Goal: Task Accomplishment & Management: Complete application form

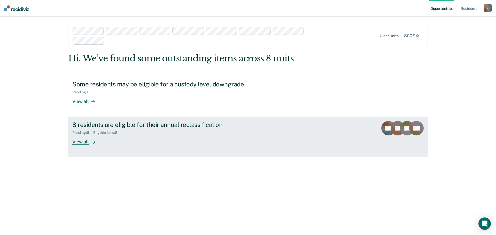
click at [90, 143] on div at bounding box center [92, 142] width 6 height 6
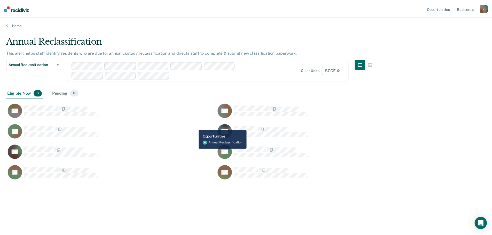
scroll to position [157, 480]
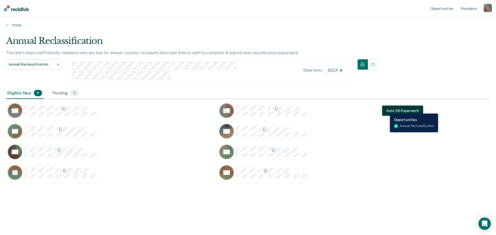
click at [386, 110] on button "Auto-fill Paperwork" at bounding box center [402, 111] width 41 height 10
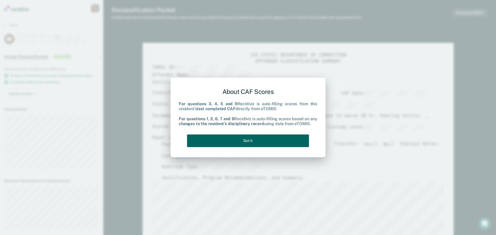
click at [241, 141] on button "Got it" at bounding box center [248, 141] width 122 height 13
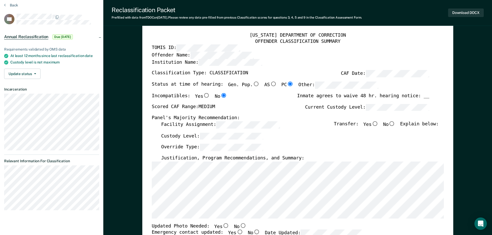
scroll to position [26, 0]
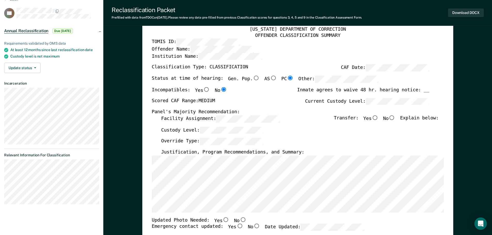
click at [395, 118] on input "No" at bounding box center [391, 117] width 7 height 5
type textarea "x"
radio input "true"
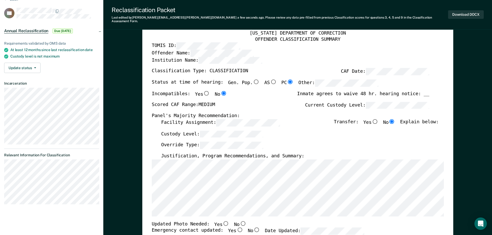
click at [233, 113] on div "Panel's Majority Recommendation:" at bounding box center [290, 116] width 277 height 6
click at [234, 113] on div "Panel's Majority Recommendation:" at bounding box center [290, 116] width 277 height 6
click at [240, 113] on div "Panel's Majority Recommendation:" at bounding box center [290, 116] width 277 height 6
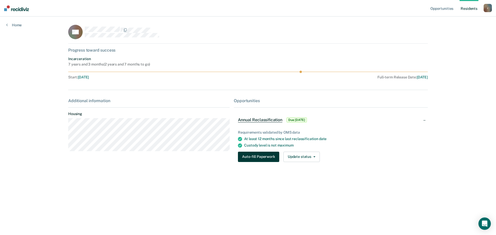
click at [255, 158] on button "Auto-fill Paperwork" at bounding box center [258, 157] width 41 height 10
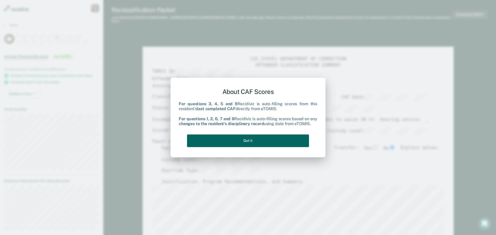
click at [247, 143] on button "Got it" at bounding box center [248, 141] width 122 height 13
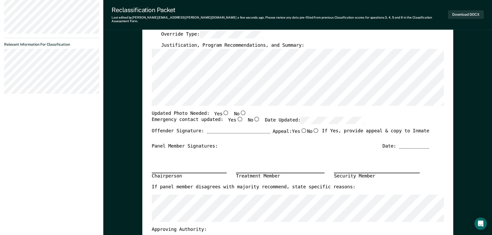
scroll to position [155, 0]
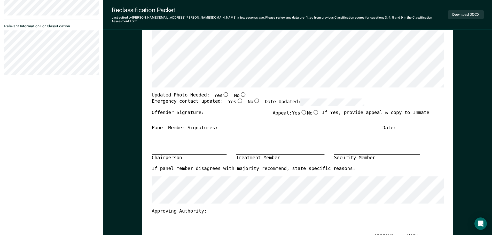
click at [222, 92] on input "Yes" at bounding box center [225, 94] width 7 height 5
type textarea "x"
radio input "true"
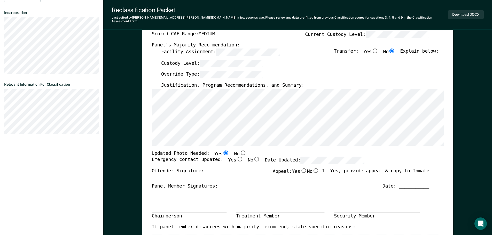
scroll to position [129, 0]
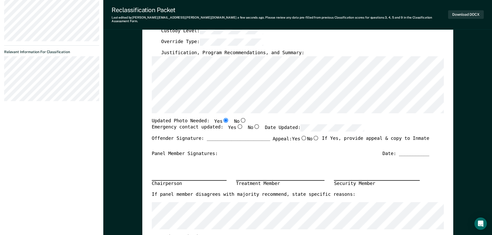
click at [236, 124] on input "Yes" at bounding box center [239, 126] width 7 height 5
type textarea "x"
radio input "true"
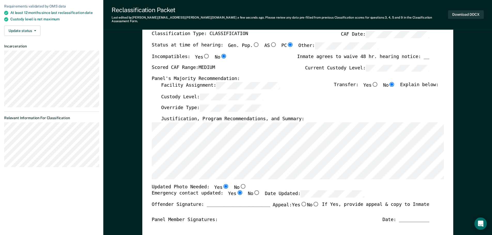
scroll to position [0, 0]
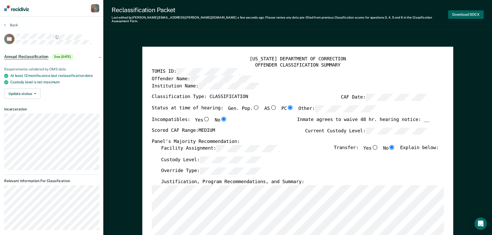
click at [461, 14] on button "Download DOCX" at bounding box center [466, 14] width 36 height 9
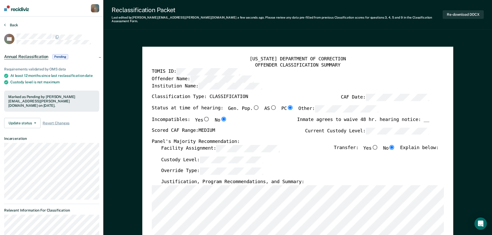
click at [11, 25] on button "Back" at bounding box center [11, 25] width 14 height 5
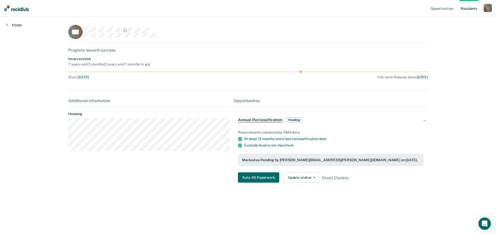
click at [14, 26] on link "Home" at bounding box center [13, 25] width 15 height 5
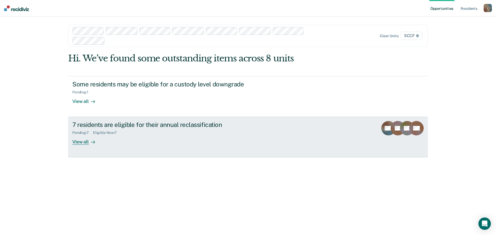
click at [107, 125] on div "7 residents are eligible for their annual reclassification" at bounding box center [162, 124] width 181 height 7
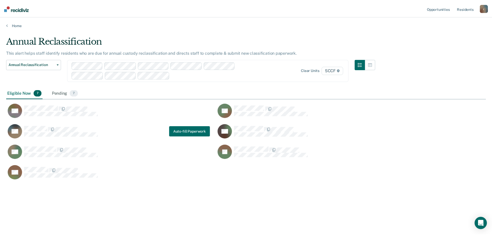
scroll to position [157, 480]
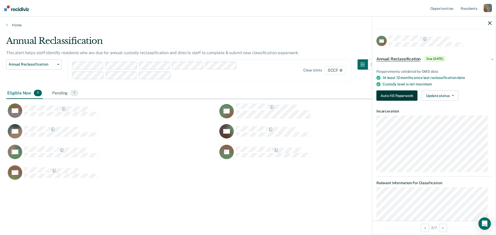
click at [400, 94] on button "Auto-fill Paperwork" at bounding box center [396, 96] width 41 height 10
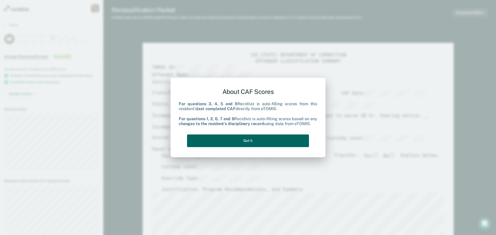
click at [262, 142] on button "Got it" at bounding box center [248, 141] width 122 height 13
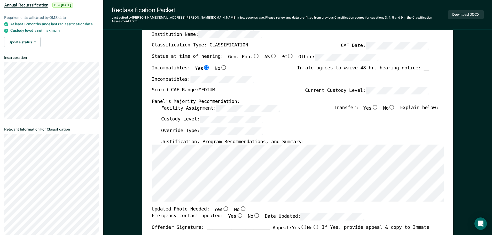
click at [265, 71] on div "Incompatibles: Yes No Inmate agrees to waive 48 hr. hearing notice: __" at bounding box center [290, 70] width 277 height 11
click at [261, 76] on div "Incompatibles:" at bounding box center [290, 81] width 277 height 11
click at [257, 76] on div "Incompatibles:" at bounding box center [290, 81] width 277 height 11
click at [394, 105] on input "No" at bounding box center [391, 107] width 7 height 5
type textarea "x"
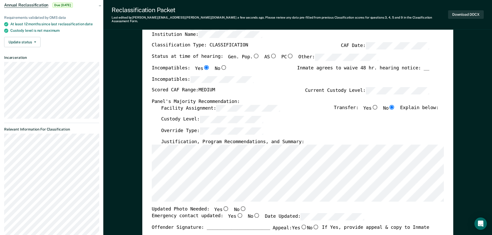
radio input "true"
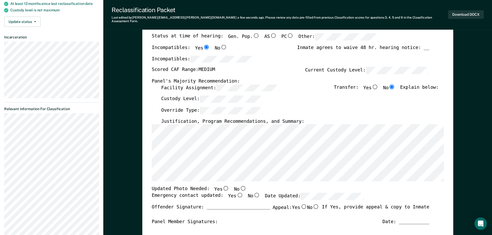
scroll to position [77, 0]
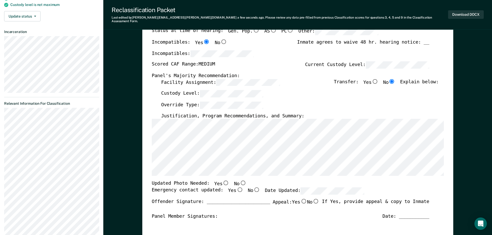
click at [239, 181] on input "No" at bounding box center [242, 183] width 7 height 5
type textarea "x"
radio input "true"
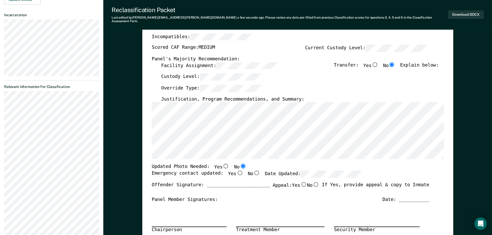
scroll to position [103, 0]
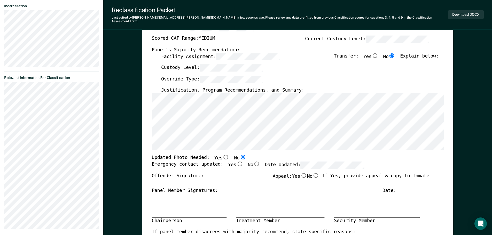
click at [236, 162] on input "Yes" at bounding box center [239, 164] width 7 height 5
type textarea "x"
radio input "true"
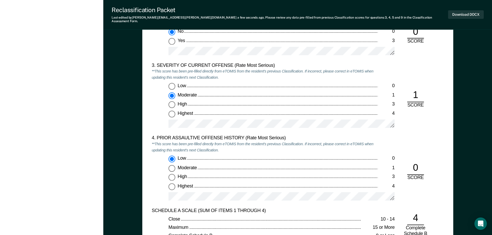
scroll to position [620, 0]
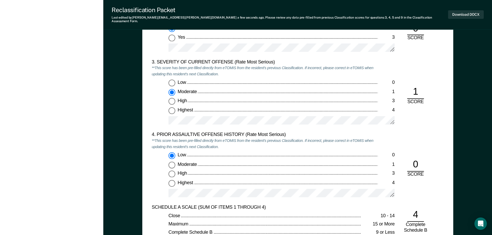
click at [173, 80] on input "Low 0" at bounding box center [171, 83] width 7 height 7
type textarea "x"
radio input "true"
radio input "false"
type textarea "x"
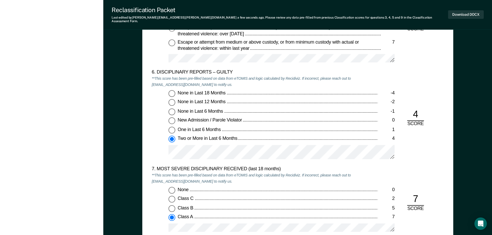
scroll to position [904, 0]
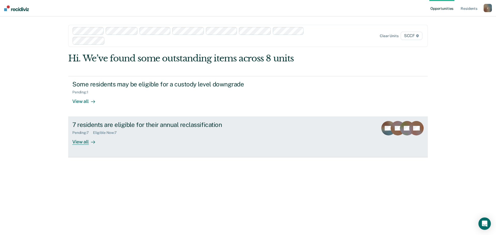
click at [95, 127] on div "7 residents are eligible for their annual reclassification" at bounding box center [162, 124] width 181 height 7
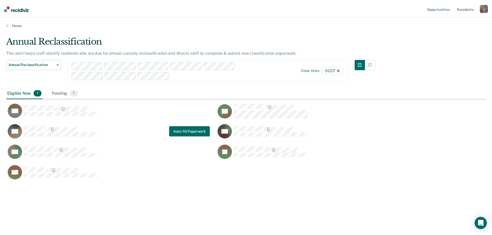
scroll to position [157, 480]
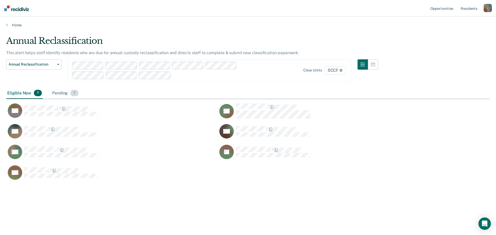
click at [60, 94] on div "Pending 7" at bounding box center [65, 93] width 28 height 11
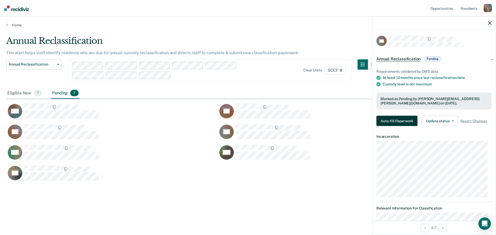
click at [389, 120] on button "Auto-fill Paperwork" at bounding box center [396, 121] width 41 height 10
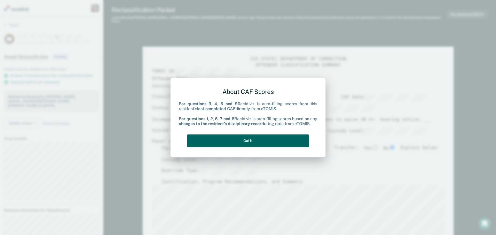
click at [247, 140] on button "Got it" at bounding box center [248, 141] width 122 height 13
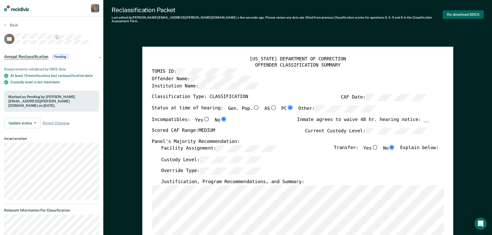
click at [464, 13] on button "Re-download DOCX" at bounding box center [463, 14] width 41 height 9
click at [10, 25] on button "Back" at bounding box center [11, 25] width 14 height 5
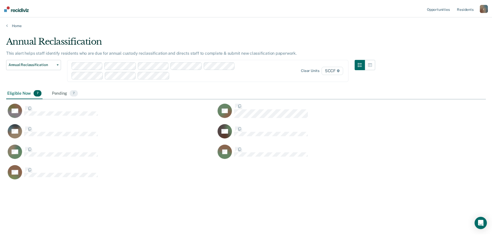
scroll to position [157, 480]
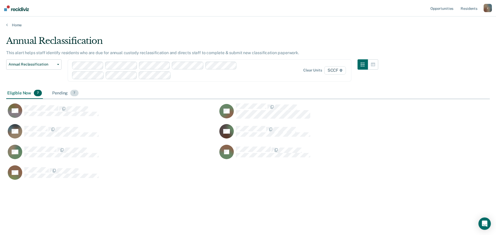
click at [57, 92] on div "Pending 7" at bounding box center [65, 93] width 28 height 11
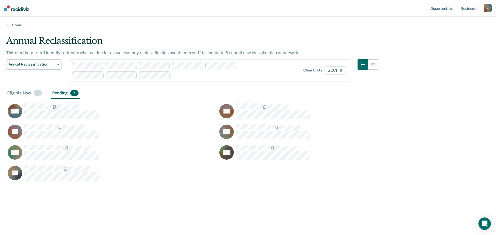
click at [21, 91] on div "Eligible Now 7" at bounding box center [24, 93] width 37 height 11
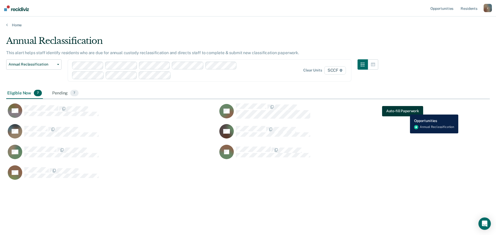
click at [406, 111] on button "Auto-fill Paperwork" at bounding box center [402, 111] width 41 height 10
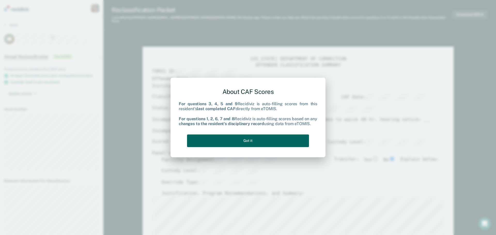
click at [260, 145] on button "Got it" at bounding box center [248, 141] width 122 height 13
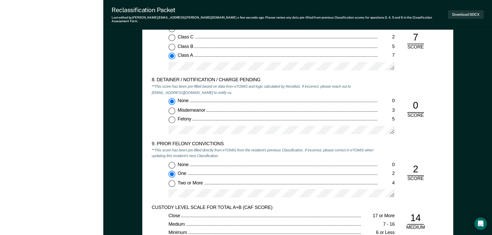
scroll to position [1059, 0]
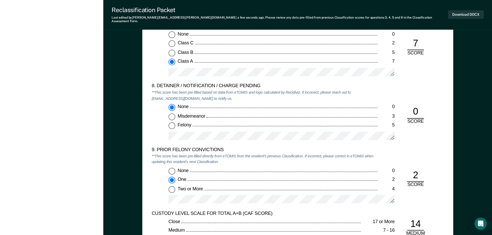
click at [174, 168] on input "None 0" at bounding box center [171, 171] width 7 height 7
type textarea "x"
radio input "true"
radio input "false"
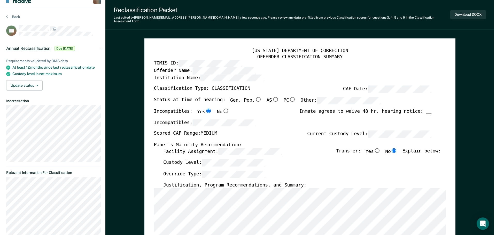
scroll to position [0, 0]
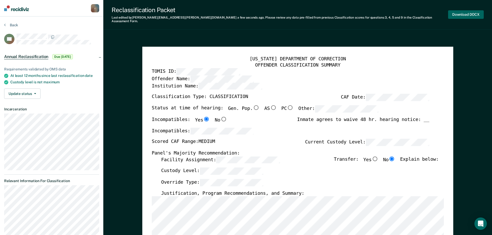
click at [459, 15] on button "Download DOCX" at bounding box center [466, 14] width 36 height 9
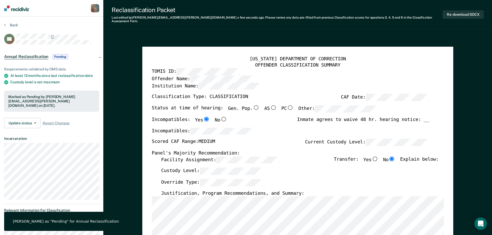
click at [91, 223] on div "[PERSON_NAME] as "Pending" for Annual Reclassification" at bounding box center [66, 221] width 106 height 5
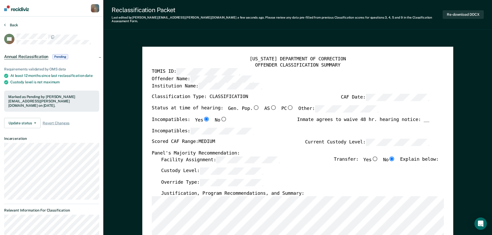
click at [5, 25] on icon at bounding box center [5, 25] width 2 height 4
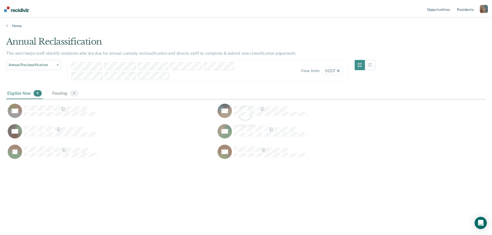
scroll to position [157, 480]
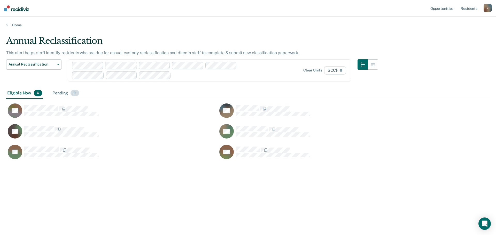
click at [63, 92] on div "Pending 9" at bounding box center [65, 93] width 28 height 11
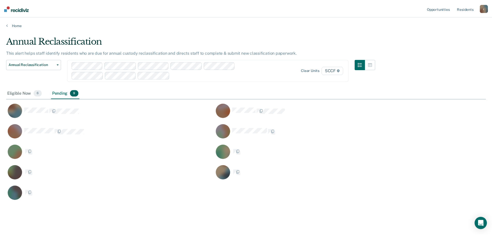
scroll to position [166, 476]
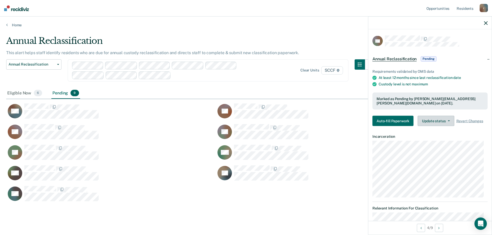
click at [449, 121] on button "Update status" at bounding box center [436, 121] width 36 height 10
drag, startPoint x: 403, startPoint y: 120, endPoint x: 415, endPoint y: 86, distance: 35.8
click at [415, 86] on div "Requirements validated by OMS data At least 12 months since last reclassificati…" at bounding box center [429, 95] width 123 height 69
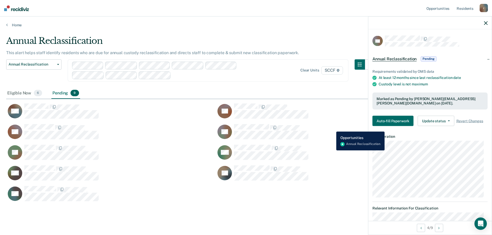
click at [332, 128] on div "CS Auto-fill Paperwork" at bounding box center [317, 132] width 203 height 16
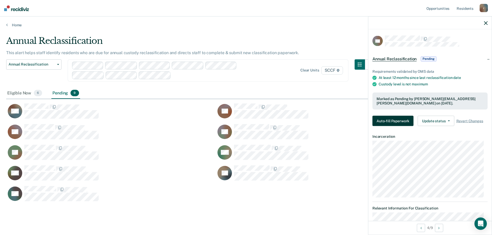
click at [392, 119] on button "Auto-fill Paperwork" at bounding box center [392, 121] width 41 height 10
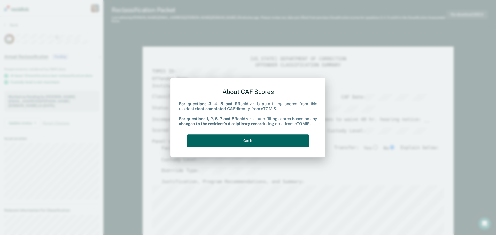
click at [280, 139] on button "Got it" at bounding box center [248, 141] width 122 height 13
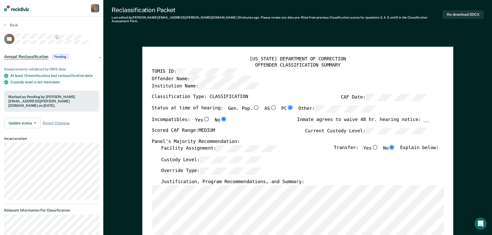
click at [4, 26] on section "Back CS Annual Reclassification Pending Requirements validated by OMS data At l…" at bounding box center [51, 144] width 103 height 254
click at [5, 23] on icon at bounding box center [5, 25] width 2 height 4
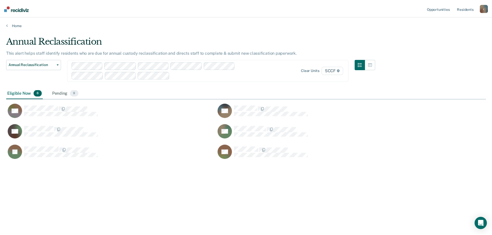
scroll to position [157, 480]
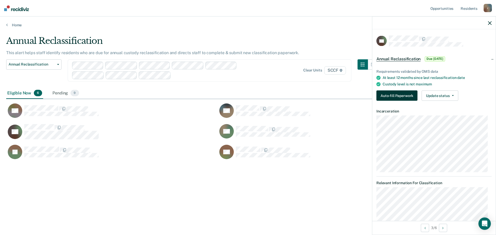
click at [404, 96] on button "Auto-fill Paperwork" at bounding box center [396, 96] width 41 height 10
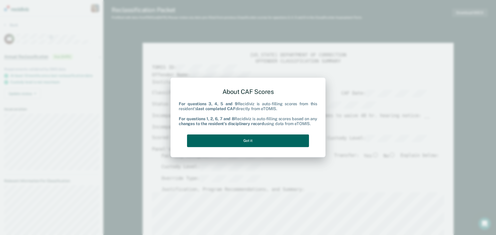
click at [258, 138] on button "Got it" at bounding box center [248, 141] width 122 height 13
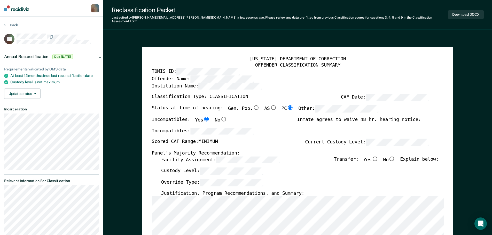
click at [395, 156] on input "No" at bounding box center [391, 158] width 7 height 5
type textarea "x"
radio input "true"
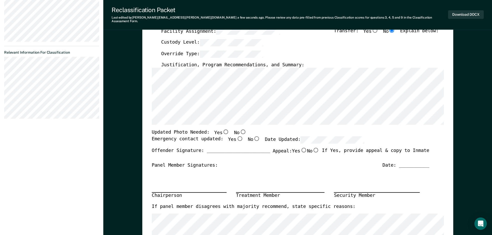
scroll to position [129, 0]
click at [239, 129] on input "No" at bounding box center [242, 131] width 7 height 5
type textarea "x"
radio input "true"
click at [236, 136] on input "Yes" at bounding box center [239, 138] width 7 height 5
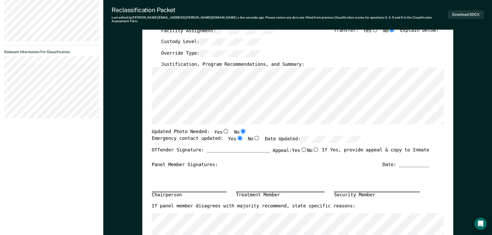
type textarea "x"
radio input "true"
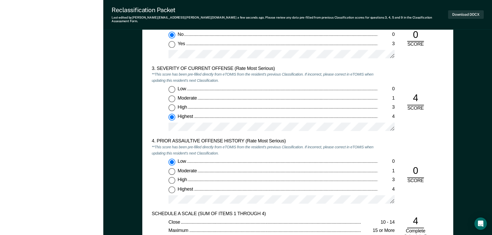
scroll to position [620, 0]
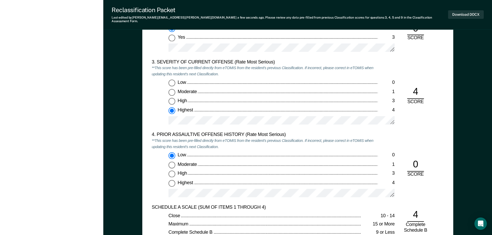
click at [200, 111] on div "Low 0 Moderate 1 High 3 Highest 4" at bounding box center [265, 105] width 226 height 50
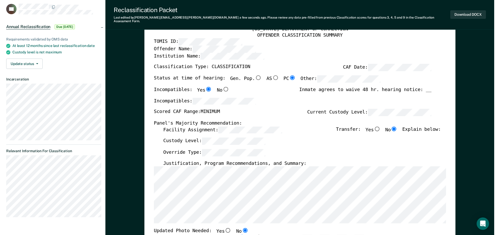
scroll to position [0, 0]
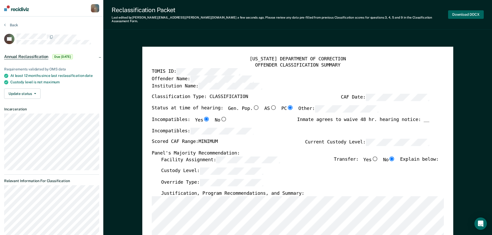
click at [459, 11] on button "Download DOCX" at bounding box center [466, 14] width 36 height 9
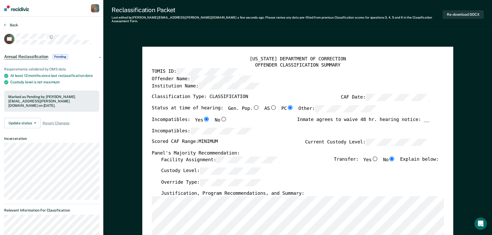
click at [13, 25] on button "Back" at bounding box center [11, 25] width 14 height 5
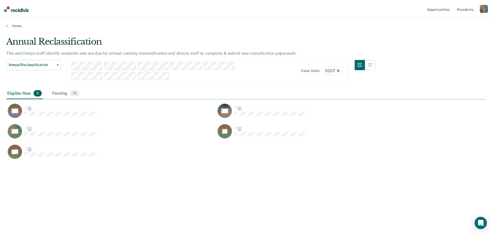
scroll to position [157, 480]
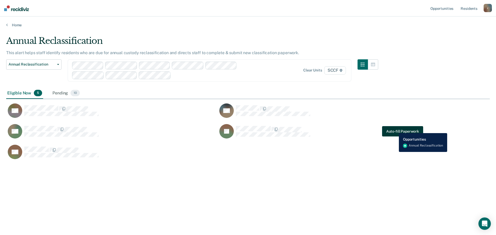
click at [395, 129] on button "Auto-fill Paperwork" at bounding box center [402, 131] width 41 height 10
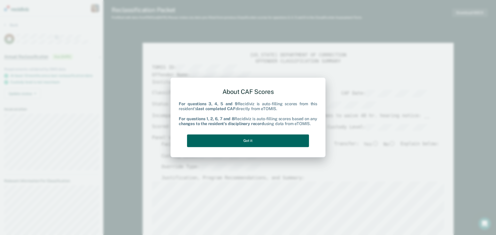
click at [257, 142] on button "Got it" at bounding box center [248, 141] width 122 height 13
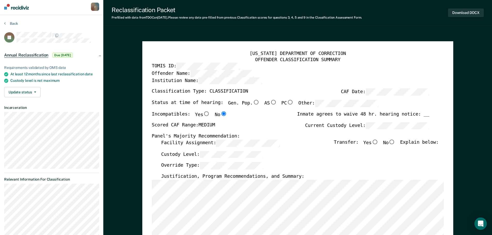
scroll to position [26, 0]
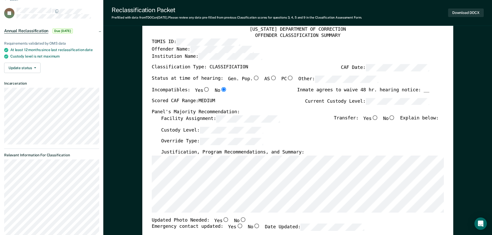
click at [395, 117] on input "No" at bounding box center [391, 117] width 7 height 5
type textarea "x"
radio input "true"
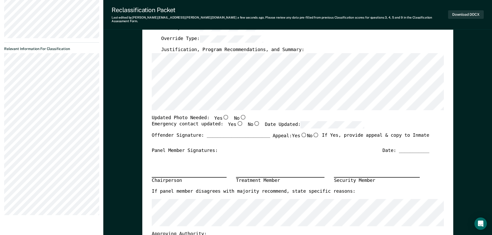
scroll to position [181, 0]
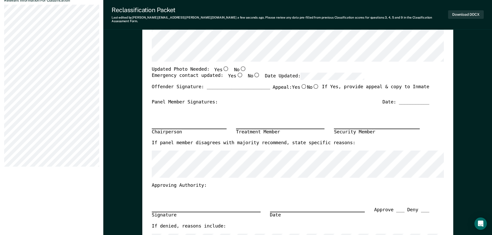
click at [239, 66] on input "No" at bounding box center [242, 68] width 7 height 5
type textarea "x"
radio input "true"
click at [236, 73] on input "Yes" at bounding box center [239, 75] width 7 height 5
type textarea "x"
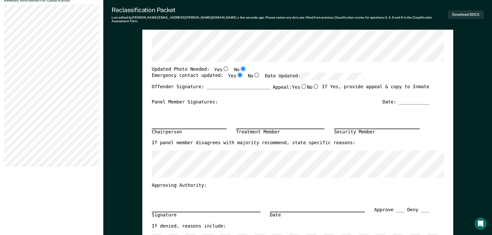
radio input "true"
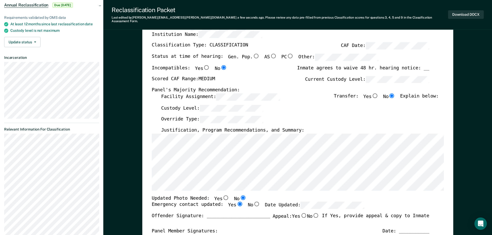
scroll to position [0, 0]
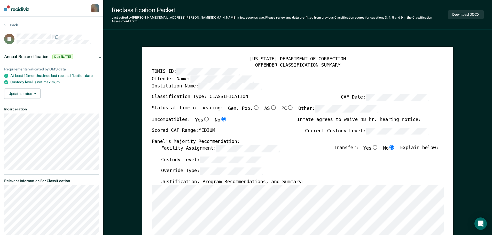
drag, startPoint x: 226, startPoint y: 151, endPoint x: 255, endPoint y: 117, distance: 44.6
click at [203, 117] on input "Yes" at bounding box center [206, 119] width 7 height 5
type textarea "x"
radio input "true"
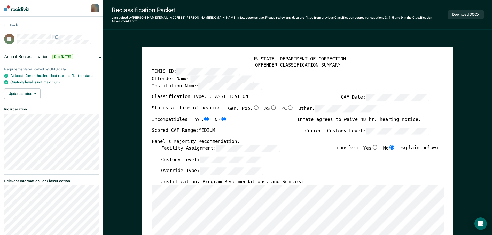
radio input "false"
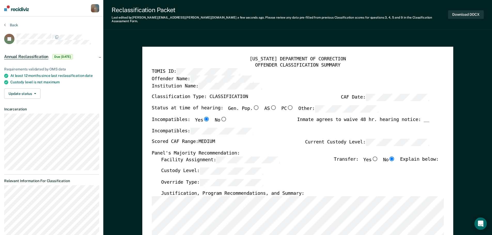
click at [260, 130] on div "Incompatibles:" at bounding box center [290, 133] width 277 height 11
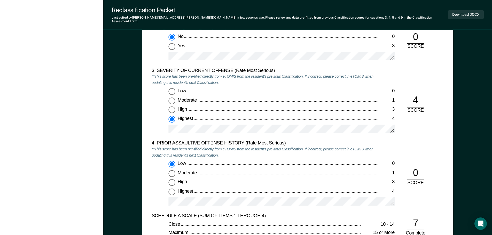
scroll to position [646, 0]
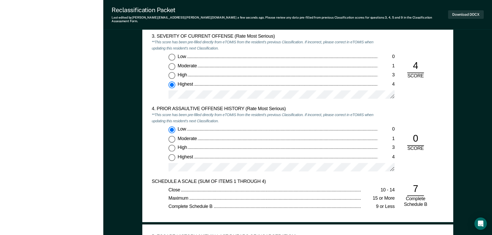
click at [161, 163] on div "Low 0 Moderate 1 High 3 Highest 4" at bounding box center [265, 152] width 226 height 50
click at [163, 95] on div "Low 0 Moderate 1 High 3 Highest 4" at bounding box center [265, 79] width 226 height 50
click at [195, 168] on div at bounding box center [281, 169] width 226 height 13
click at [172, 154] on input "Highest 4" at bounding box center [171, 157] width 7 height 7
type textarea "x"
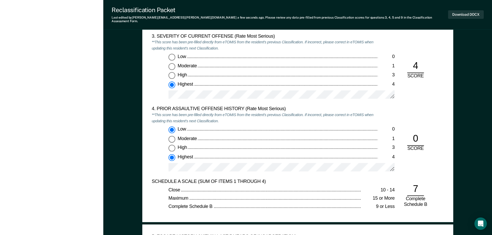
radio input "false"
radio input "true"
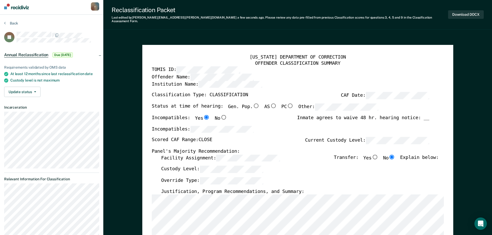
scroll to position [0, 0]
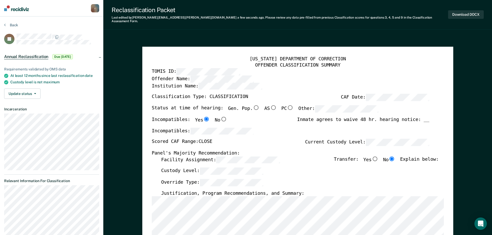
click at [168, 168] on label "Custody Level:" at bounding box center [212, 171] width 102 height 7
click at [470, 15] on button "Download DOCX" at bounding box center [466, 14] width 36 height 9
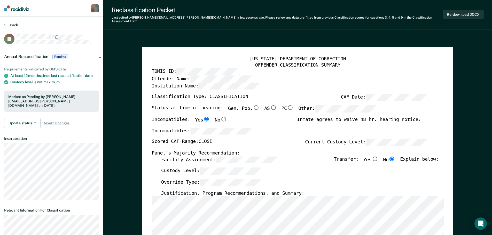
click at [12, 23] on button "Back" at bounding box center [11, 25] width 14 height 5
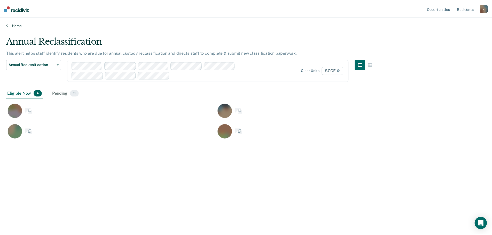
scroll to position [157, 480]
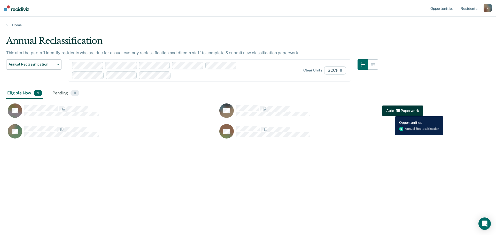
click at [391, 113] on button "Auto-fill Paperwork" at bounding box center [402, 111] width 41 height 10
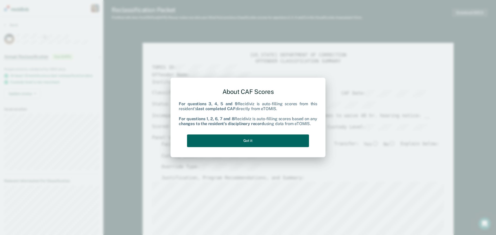
click at [240, 142] on button "Got it" at bounding box center [248, 141] width 122 height 13
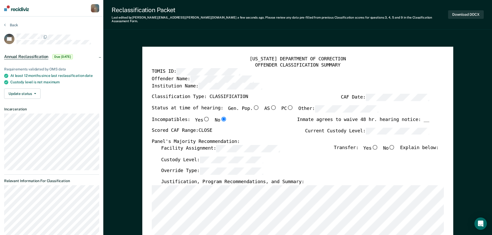
click at [395, 145] on input "No" at bounding box center [391, 147] width 7 height 5
type textarea "x"
radio input "true"
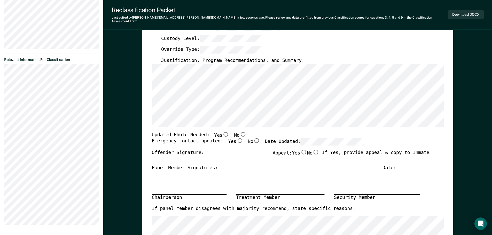
scroll to position [129, 0]
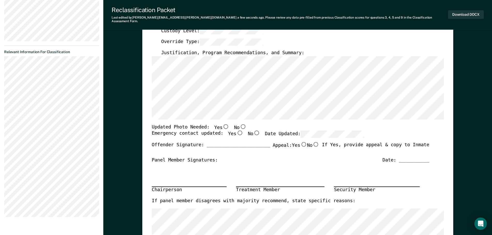
click at [239, 124] on input "No" at bounding box center [242, 126] width 7 height 5
type textarea "x"
radio input "true"
click at [236, 131] on input "Yes" at bounding box center [239, 133] width 7 height 5
type textarea "x"
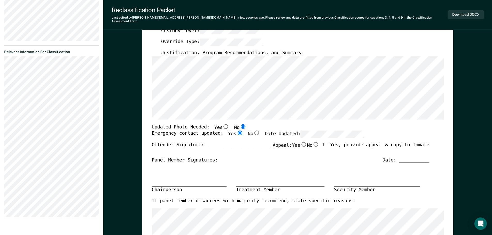
radio input "true"
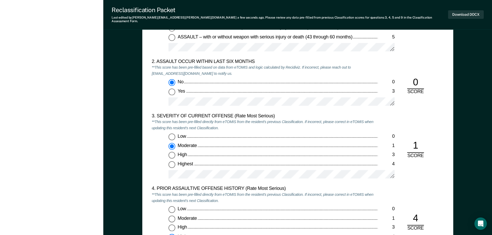
scroll to position [594, 0]
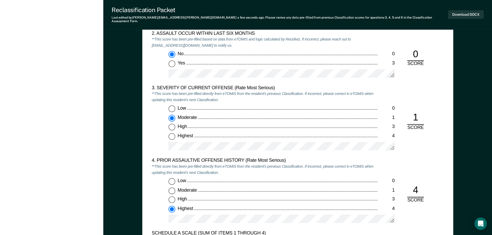
click at [173, 106] on input "Low 0" at bounding box center [171, 109] width 7 height 7
type textarea "x"
radio input "true"
radio input "false"
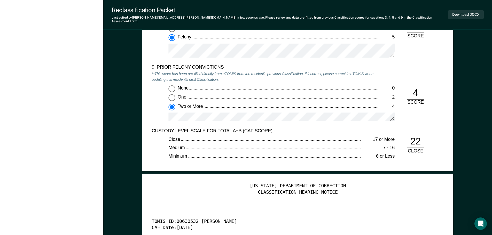
scroll to position [1162, 0]
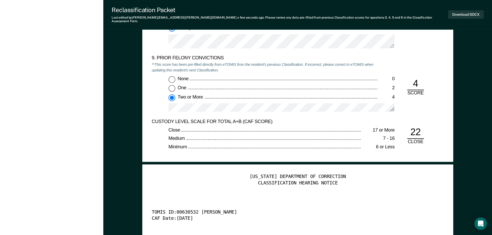
click at [196, 99] on div "None 0 One 2 Two or More 4" at bounding box center [265, 96] width 226 height 41
click at [164, 101] on div "None 0 One 2 Two or More 4" at bounding box center [265, 96] width 226 height 41
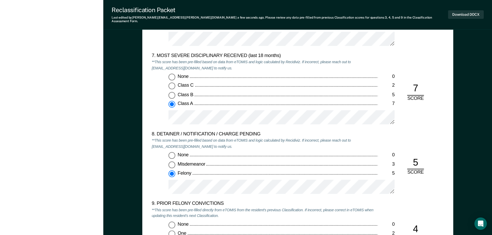
scroll to position [1007, 0]
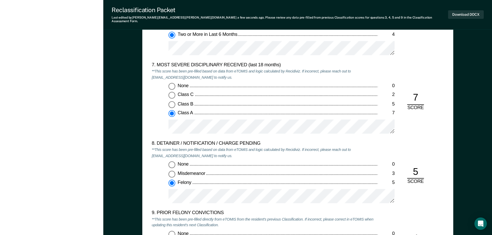
drag, startPoint x: 208, startPoint y: 36, endPoint x: 342, endPoint y: 98, distance: 147.1
click at [342, 101] on div "Class B" at bounding box center [277, 104] width 200 height 6
click at [175, 101] on input "Class B 5" at bounding box center [171, 104] width 7 height 7
type textarea "x"
radio input "true"
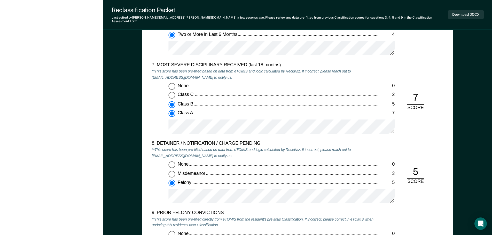
radio input "false"
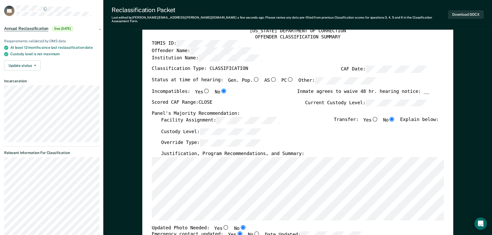
scroll to position [26, 0]
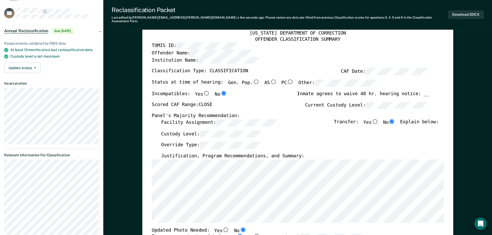
click at [169, 133] on label "Custody Level:" at bounding box center [212, 133] width 102 height 7
click at [246, 147] on div "Override Type:" at bounding box center [299, 147] width 277 height 11
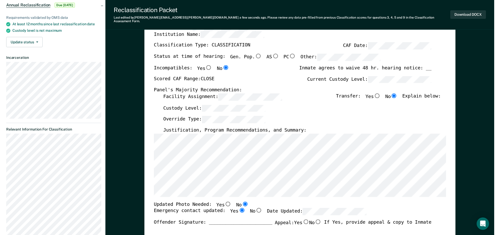
scroll to position [0, 0]
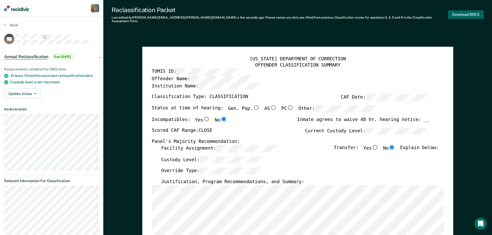
click at [459, 13] on button "Download DOCX" at bounding box center [466, 14] width 36 height 9
click at [469, 12] on button "Download DOCX" at bounding box center [466, 14] width 36 height 9
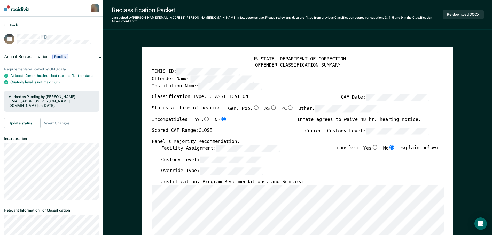
click at [13, 24] on button "Back" at bounding box center [11, 25] width 14 height 5
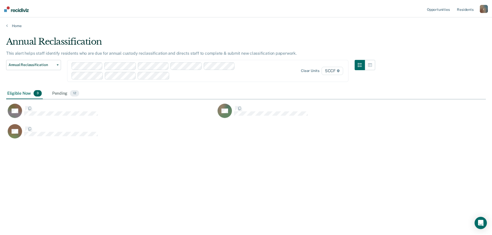
scroll to position [157, 480]
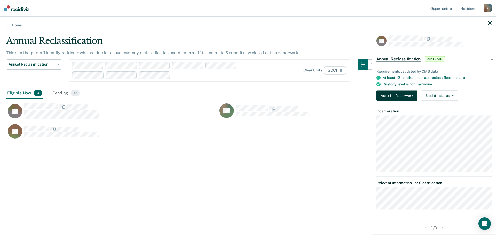
click at [410, 93] on button "Auto-fill Paperwork" at bounding box center [396, 96] width 41 height 10
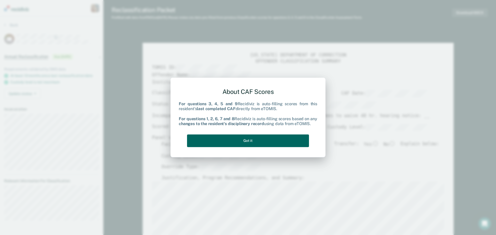
click at [264, 142] on button "Got it" at bounding box center [248, 141] width 122 height 13
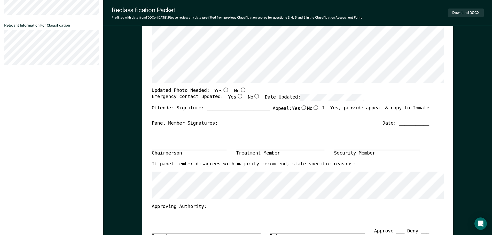
scroll to position [155, 0]
click at [222, 90] on input "Yes" at bounding box center [225, 90] width 7 height 5
type textarea "x"
radio input "true"
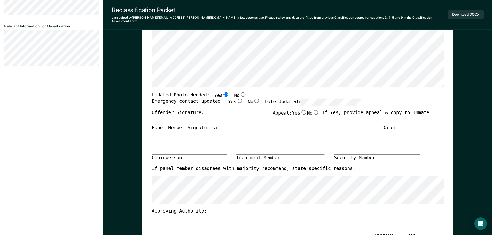
click at [236, 99] on input "Yes" at bounding box center [239, 101] width 7 height 5
type textarea "x"
radio input "true"
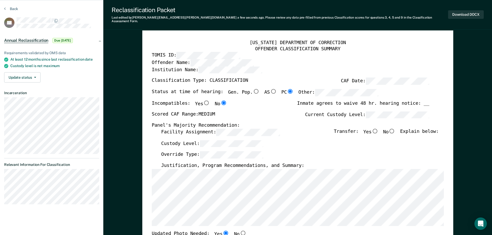
scroll to position [0, 0]
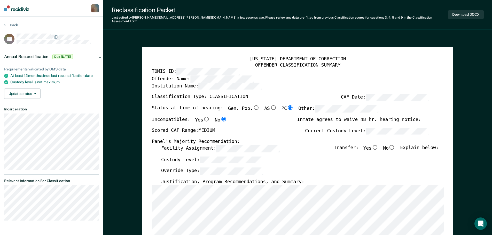
click at [395, 145] on input "No" at bounding box center [391, 147] width 7 height 5
type textarea "x"
radio input "true"
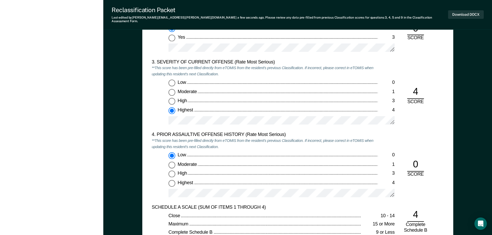
scroll to position [646, 0]
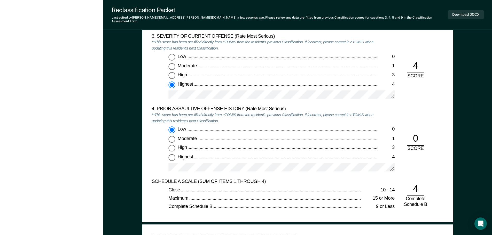
click at [354, 106] on div "4. PRIOR ASSAULTIVE OFFENSE HISTORY (Rate Most Serious)" at bounding box center [265, 109] width 226 height 6
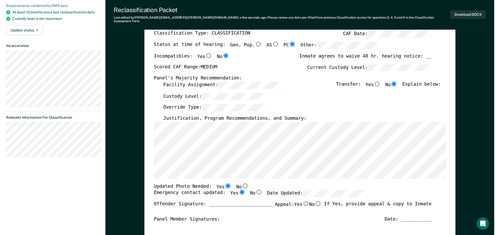
scroll to position [0, 0]
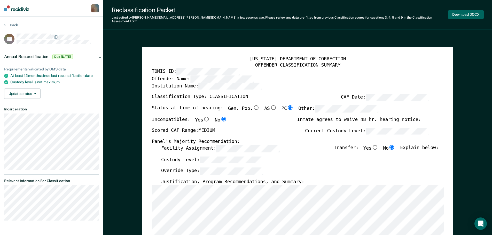
click at [473, 13] on button "Download DOCX" at bounding box center [466, 14] width 36 height 9
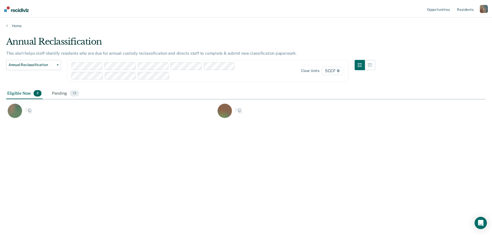
scroll to position [157, 480]
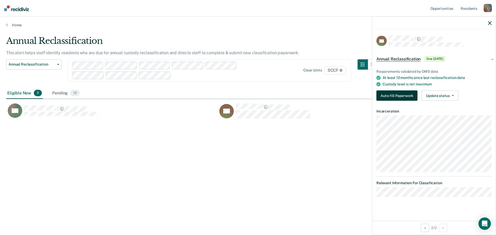
click at [398, 95] on button "Auto-fill Paperwork" at bounding box center [396, 96] width 41 height 10
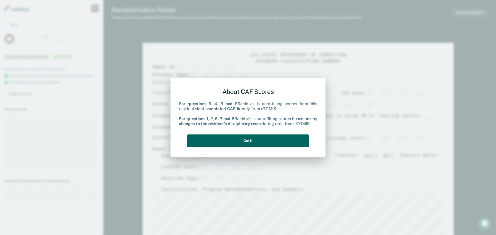
click at [258, 140] on button "Got it" at bounding box center [248, 141] width 122 height 13
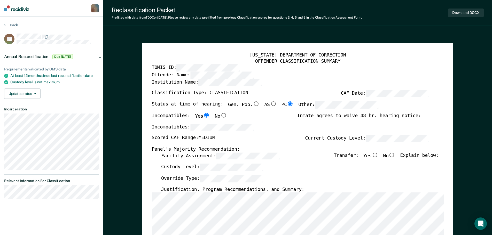
click at [251, 121] on div "Incompatibles: Yes No Inmate agrees to waive 48 hr. hearing notice: __" at bounding box center [290, 118] width 277 height 11
click at [241, 115] on div "Incompatibles: Yes No Inmate agrees to waive 48 hr. hearing notice: __" at bounding box center [290, 118] width 277 height 11
drag, startPoint x: 230, startPoint y: 117, endPoint x: 227, endPoint y: 121, distance: 4.6
click at [230, 118] on div "Incompatibles: Yes No Inmate agrees to waive 48 hr. hearing notice: __" at bounding box center [290, 118] width 277 height 11
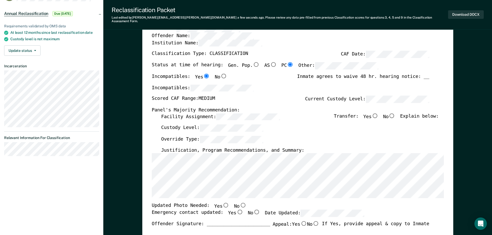
scroll to position [52, 0]
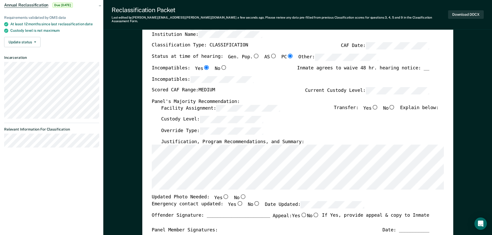
click at [394, 105] on input "No" at bounding box center [391, 107] width 7 height 5
type textarea "x"
radio input "true"
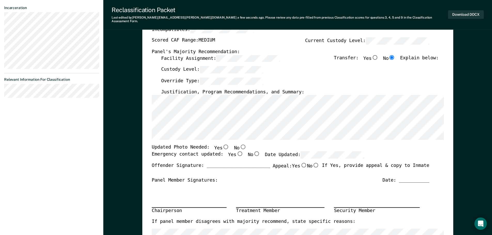
scroll to position [103, 0]
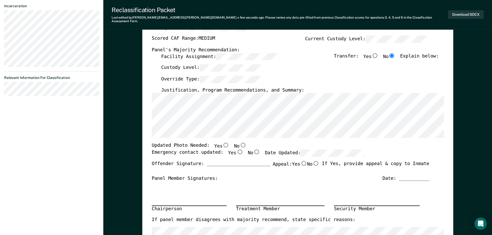
click at [222, 143] on input "Yes" at bounding box center [225, 145] width 7 height 5
type textarea "x"
radio input "true"
click at [236, 150] on input "Yes" at bounding box center [239, 152] width 7 height 5
type textarea "x"
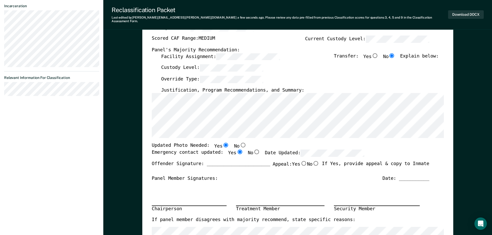
radio input "true"
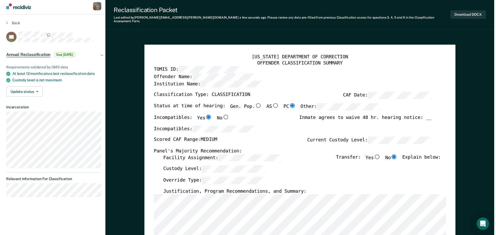
scroll to position [0, 0]
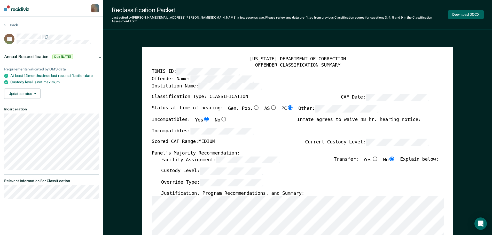
click at [467, 15] on button "Download DOCX" at bounding box center [466, 14] width 36 height 9
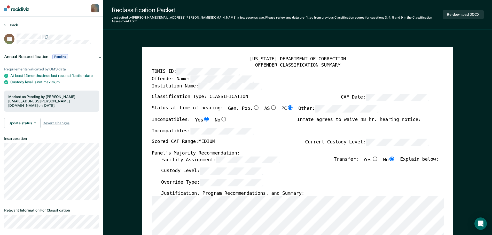
click at [6, 24] on button "Back" at bounding box center [11, 25] width 14 height 5
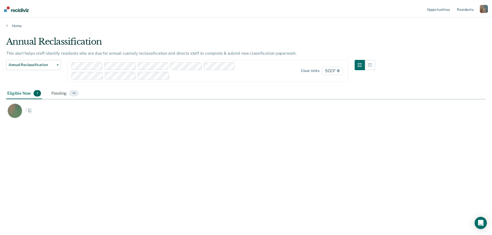
scroll to position [157, 480]
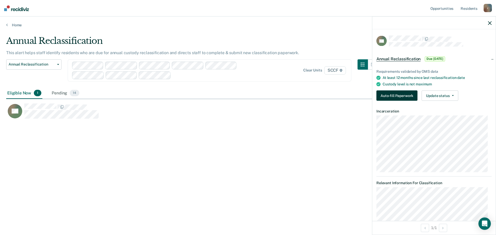
click at [403, 97] on button "Auto-fill Paperwork" at bounding box center [396, 96] width 41 height 10
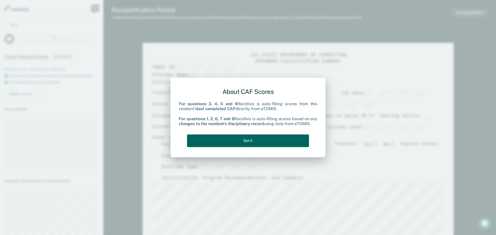
click at [264, 140] on button "Got it" at bounding box center [248, 141] width 122 height 13
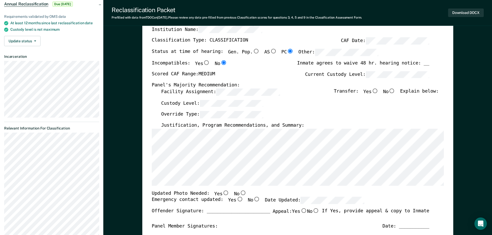
scroll to position [77, 0]
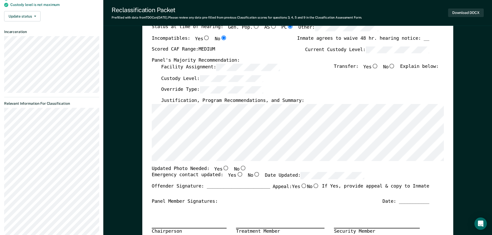
click at [236, 175] on input "Yes" at bounding box center [239, 174] width 7 height 5
type textarea "x"
radio input "true"
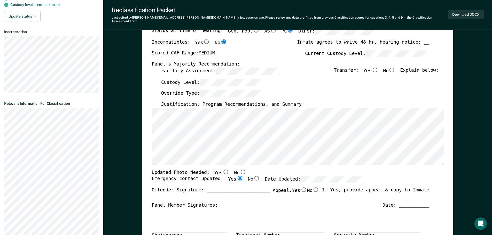
click at [239, 169] on input "No" at bounding box center [242, 171] width 7 height 5
type textarea "x"
radio input "true"
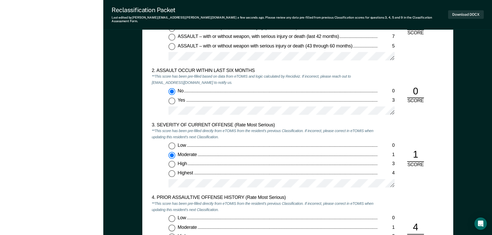
scroll to position [568, 0]
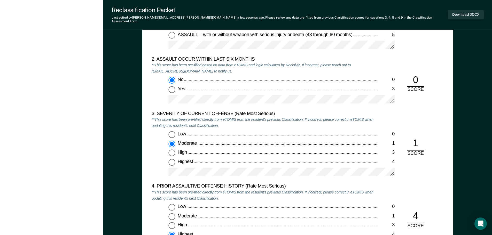
click at [172, 131] on input "Low 0" at bounding box center [171, 134] width 7 height 7
type textarea "x"
radio input "true"
radio input "false"
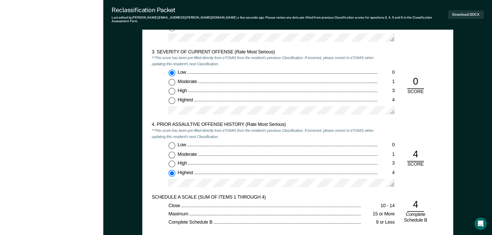
scroll to position [620, 0]
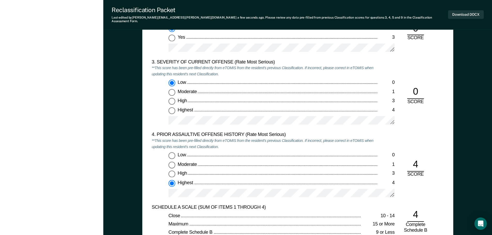
click at [242, 171] on div "High" at bounding box center [277, 174] width 200 height 6
click at [175, 171] on input "High 3" at bounding box center [171, 174] width 7 height 7
type textarea "x"
radio input "true"
radio input "false"
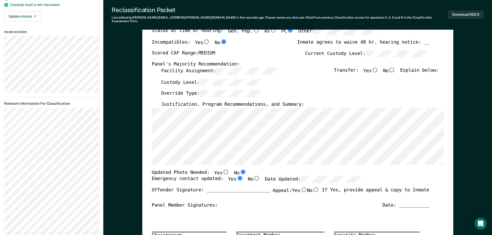
scroll to position [0, 0]
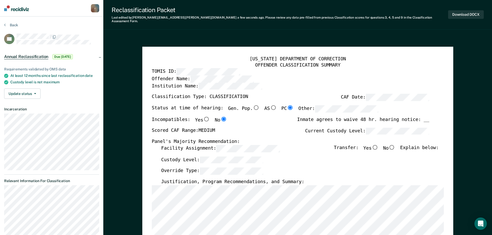
type textarea "x"
radio input "false"
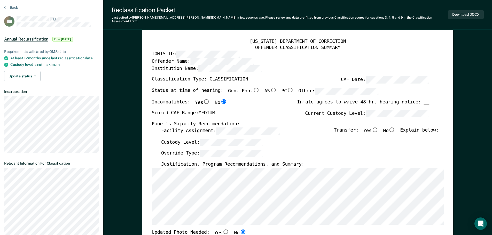
scroll to position [26, 0]
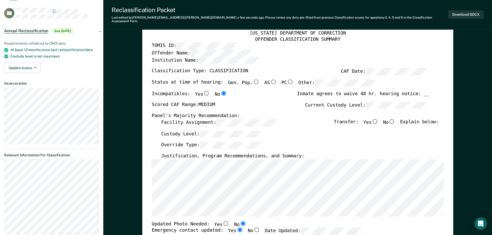
click at [395, 119] on input "No" at bounding box center [391, 121] width 7 height 5
type textarea "x"
radio input "true"
click at [466, 13] on button "Download DOCX" at bounding box center [466, 14] width 36 height 9
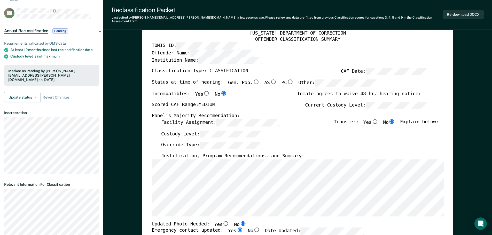
type textarea "x"
click at [462, 12] on button "Re-download DOCX" at bounding box center [463, 14] width 41 height 9
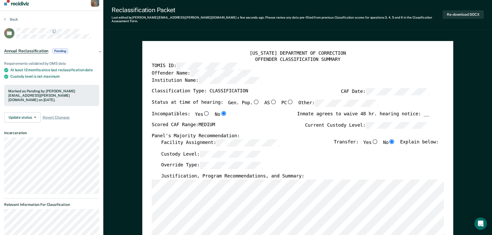
scroll to position [0, 0]
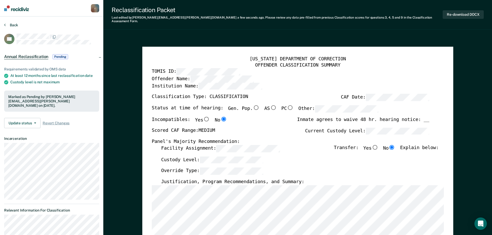
click at [6, 24] on button "Back" at bounding box center [11, 25] width 14 height 5
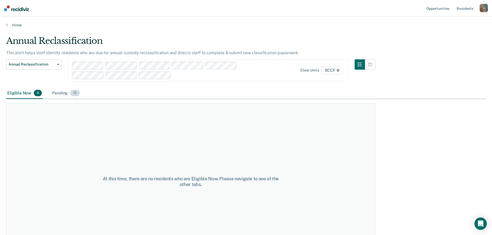
click at [63, 93] on div "Pending 15" at bounding box center [66, 93] width 30 height 11
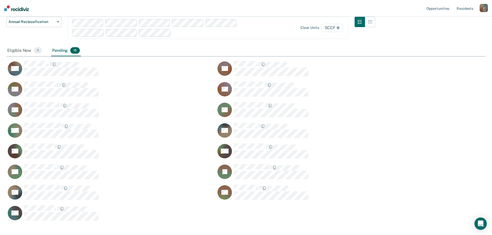
scroll to position [52, 0]
